Goal: Navigation & Orientation: Find specific page/section

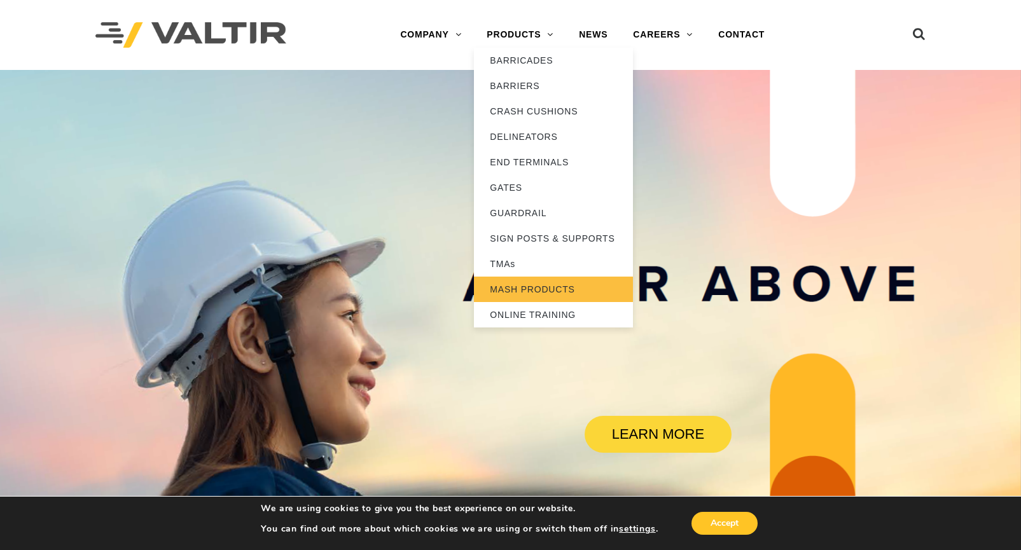
click at [544, 288] on link "MASH PRODUCTS" at bounding box center [553, 289] width 159 height 25
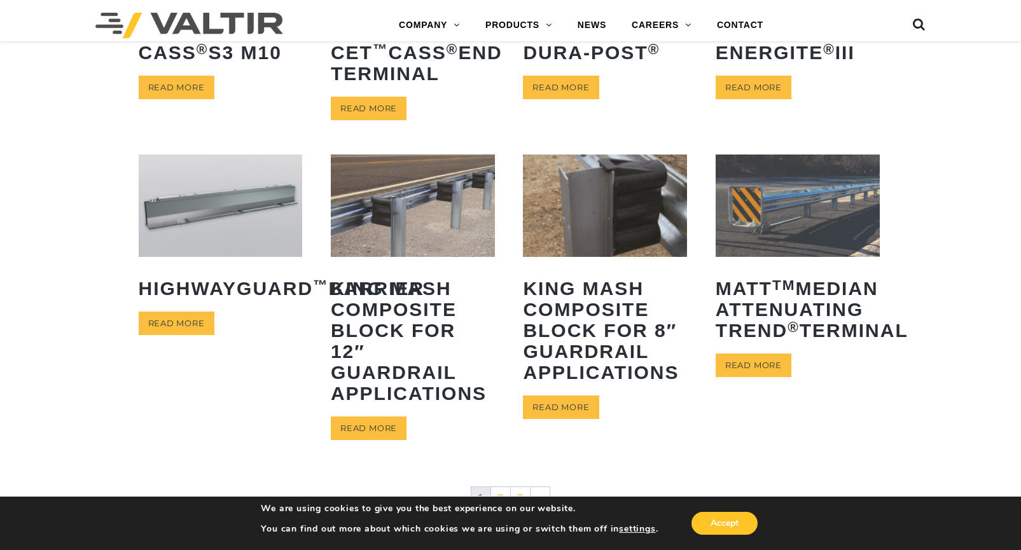
scroll to position [573, 0]
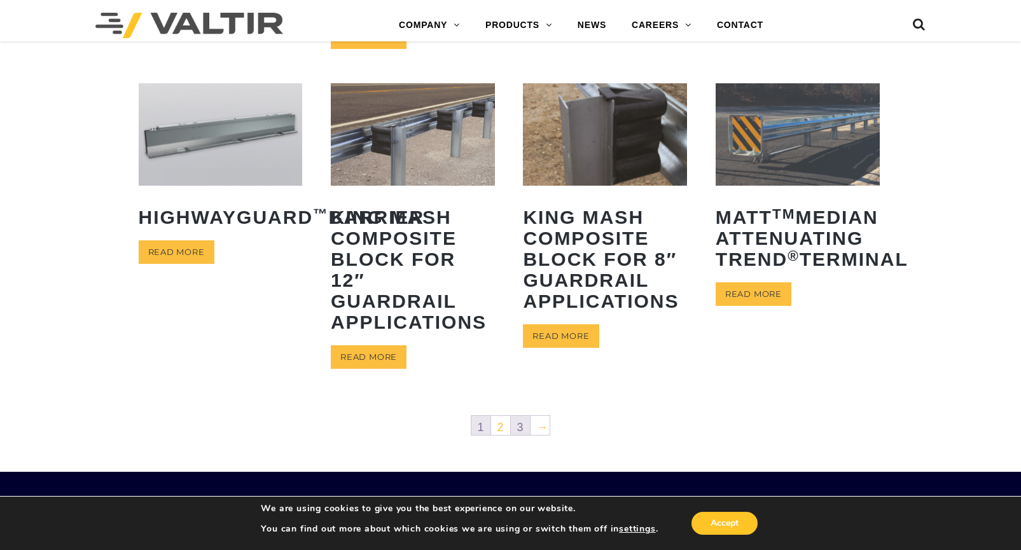
click at [519, 426] on link "3" at bounding box center [520, 425] width 19 height 19
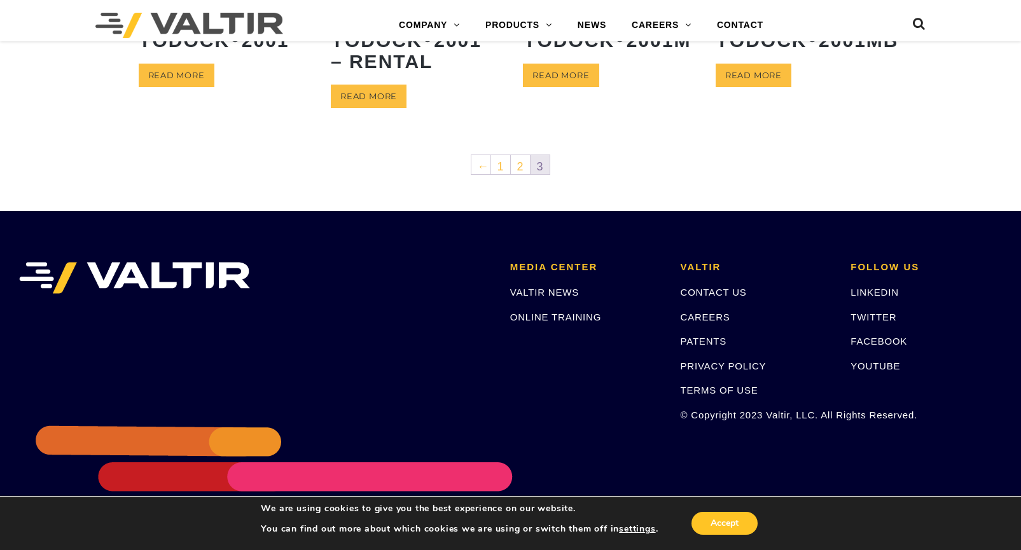
scroll to position [318, 0]
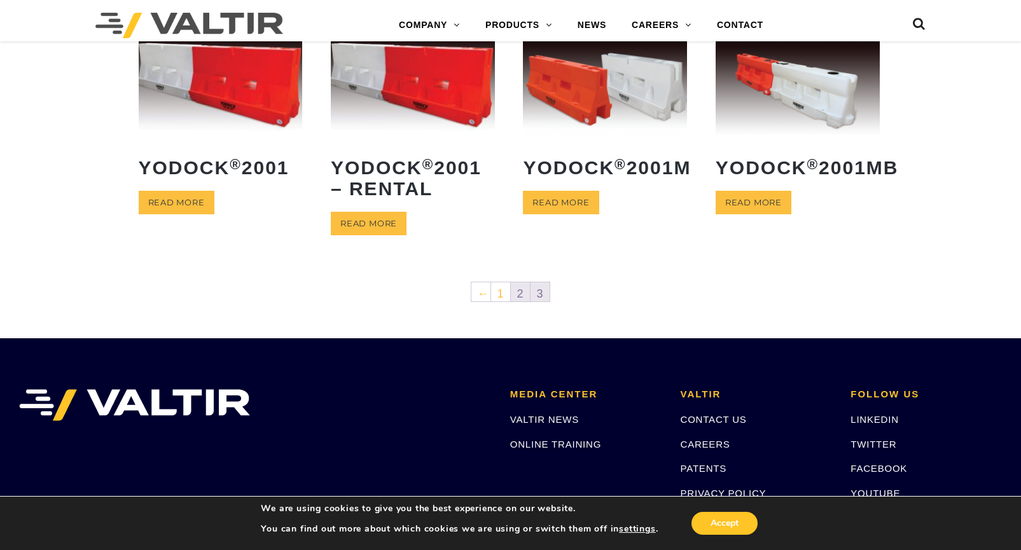
click at [519, 300] on link "2" at bounding box center [520, 291] width 19 height 19
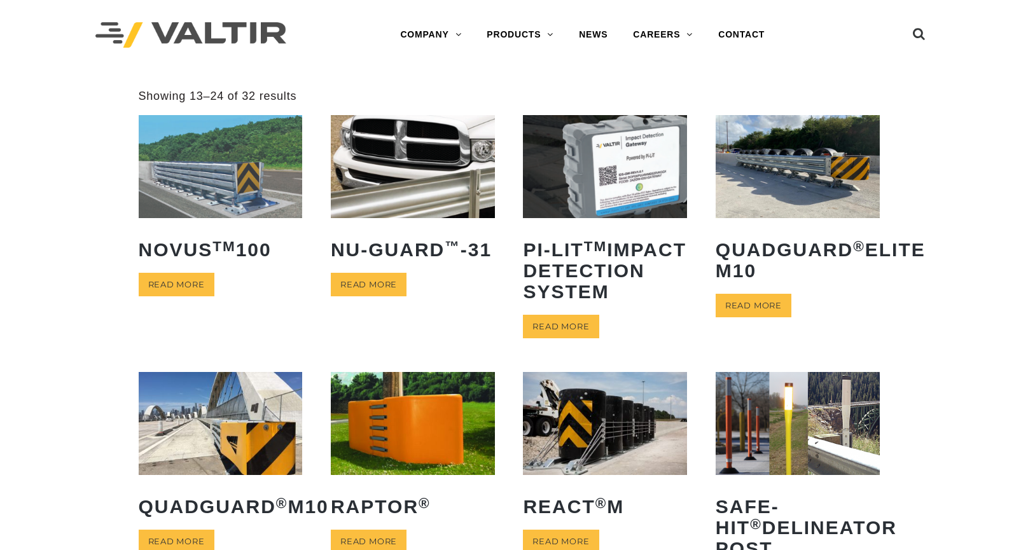
click at [519, 298] on ul "NOVUS TM 100 Read more NU-GUARD ™ -31 Read more PI-LIT TM Impact Detection Syst…" at bounding box center [511, 500] width 744 height 771
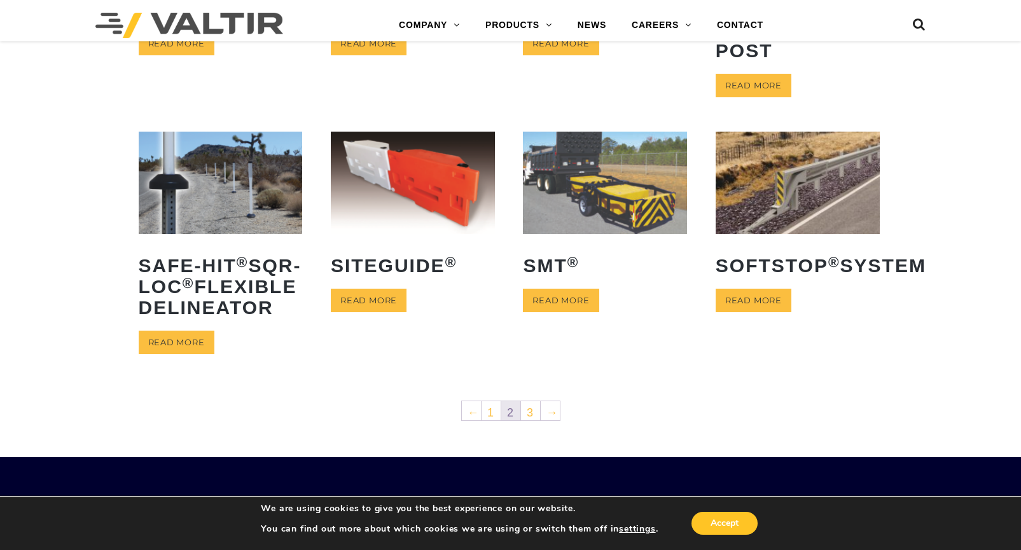
scroll to position [509, 0]
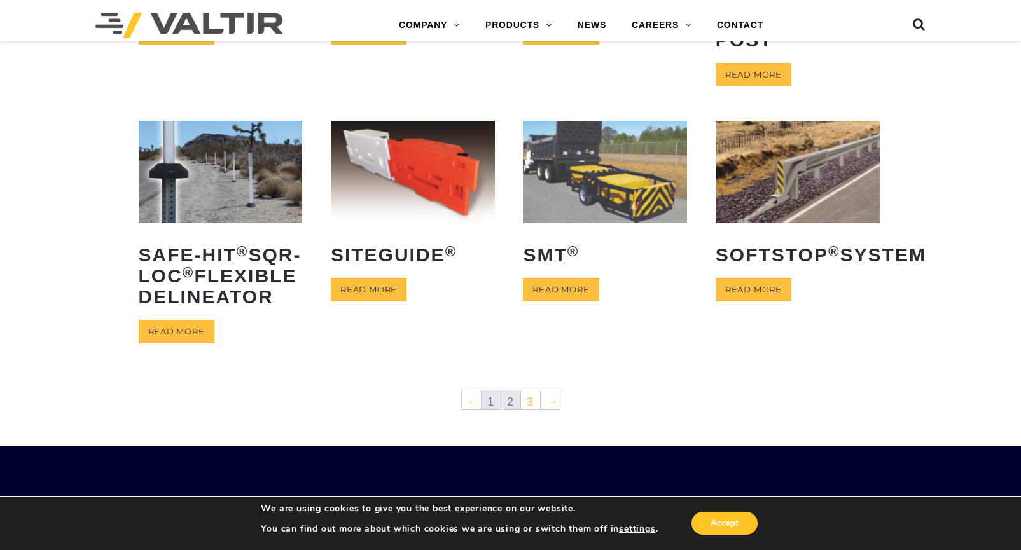
click at [492, 410] on link "1" at bounding box center [491, 400] width 19 height 19
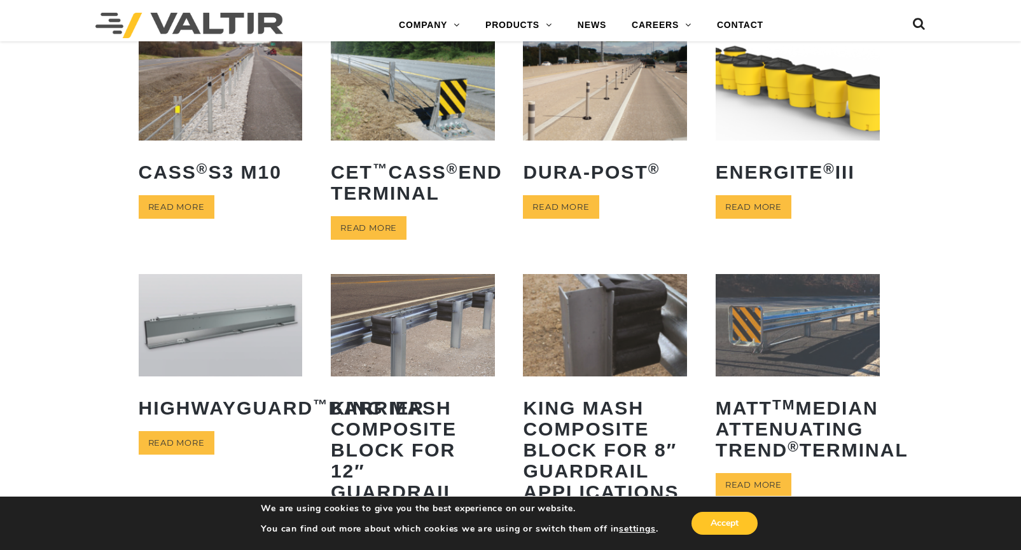
scroll to position [445, 0]
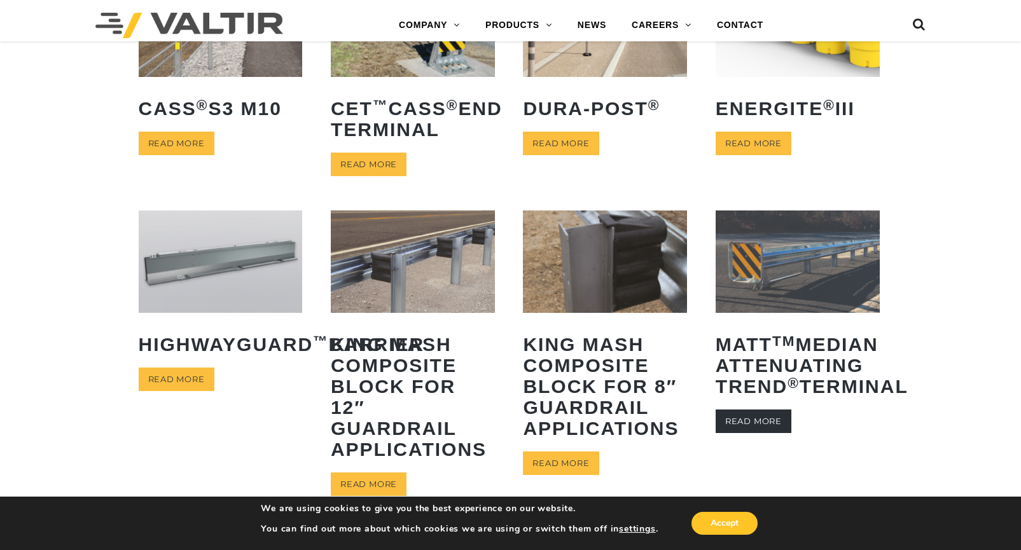
click at [761, 433] on link "Read more" at bounding box center [754, 422] width 76 height 24
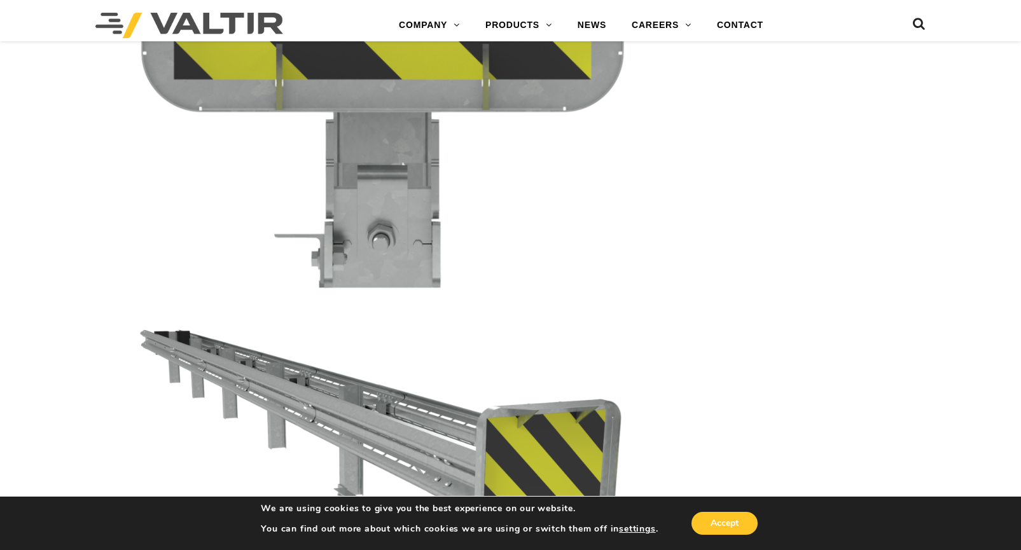
scroll to position [2976, 0]
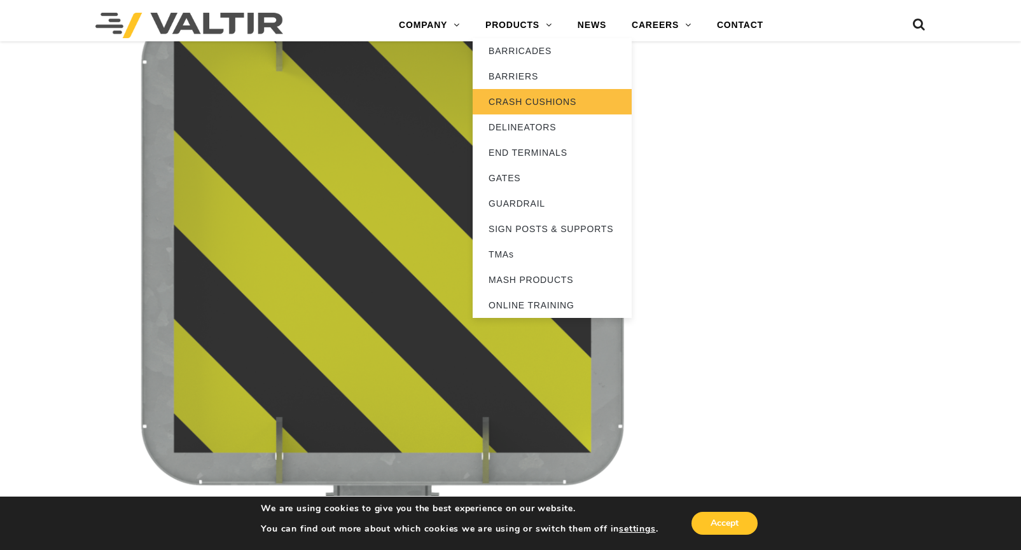
click at [541, 98] on link "CRASH CUSHIONS" at bounding box center [552, 101] width 159 height 25
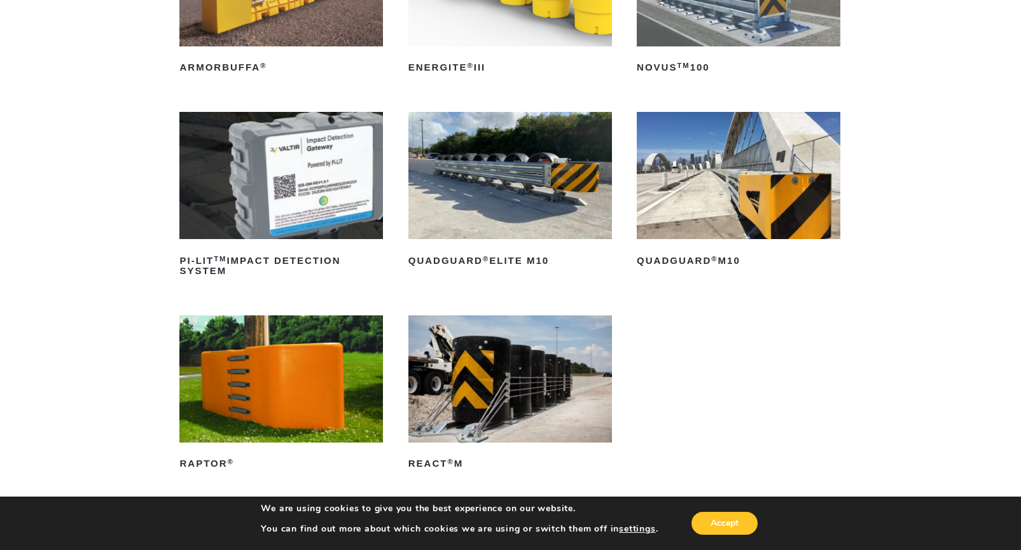
scroll to position [318, 0]
